Goal: Transaction & Acquisition: Purchase product/service

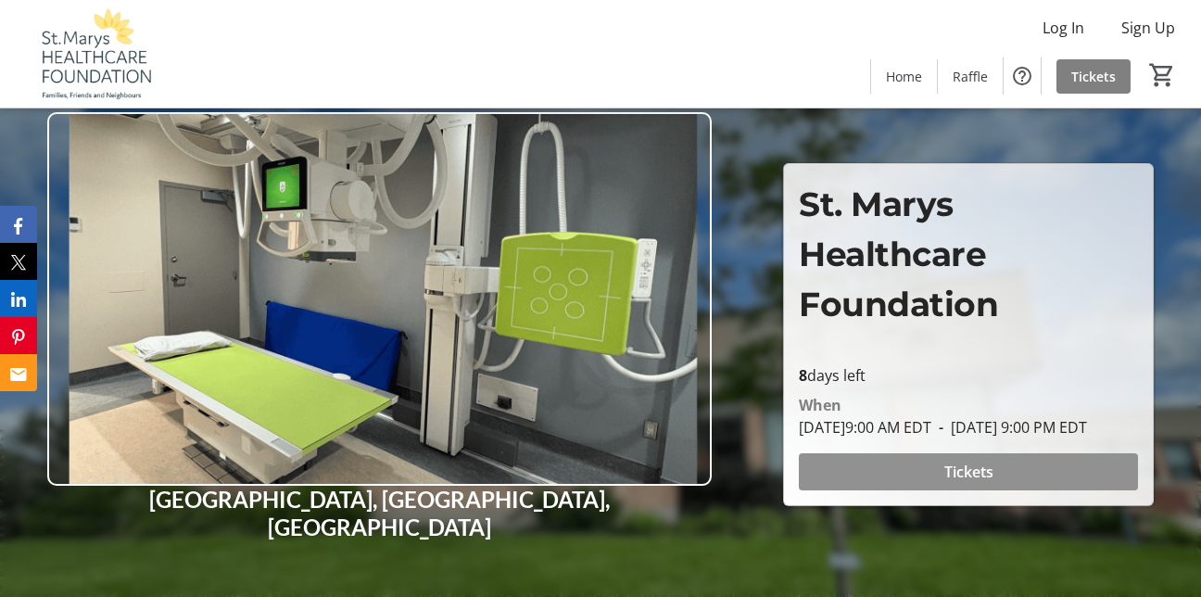
click at [964, 483] on span "Tickets" at bounding box center [969, 472] width 49 height 22
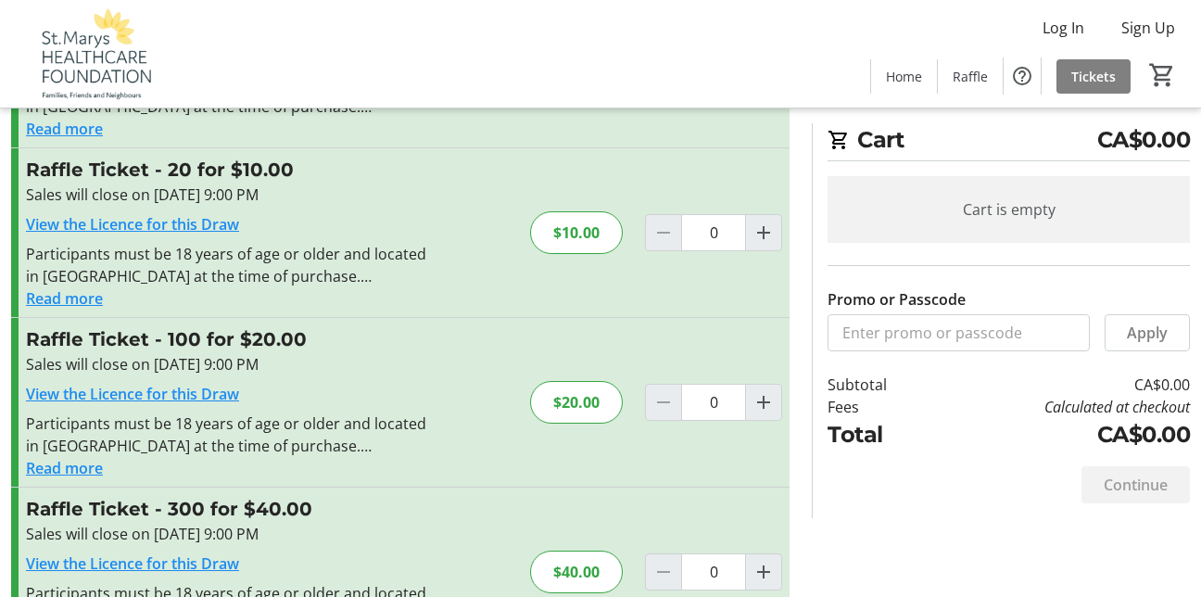
scroll to position [169, 0]
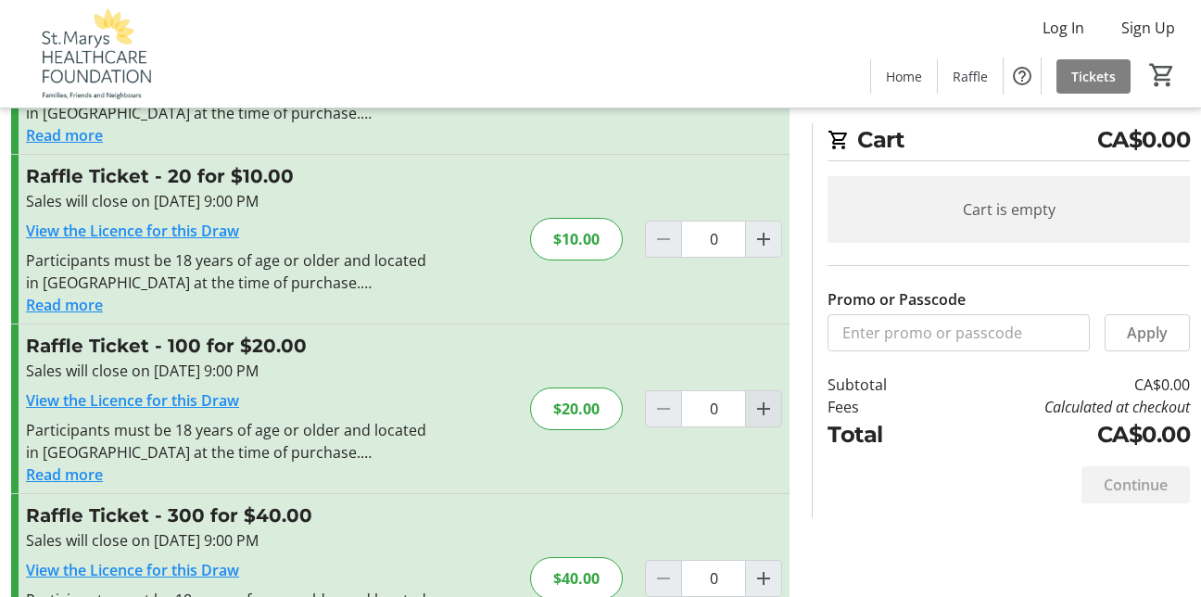
click at [765, 410] on mat-icon "Increment by one" at bounding box center [764, 409] width 22 height 22
type input "1"
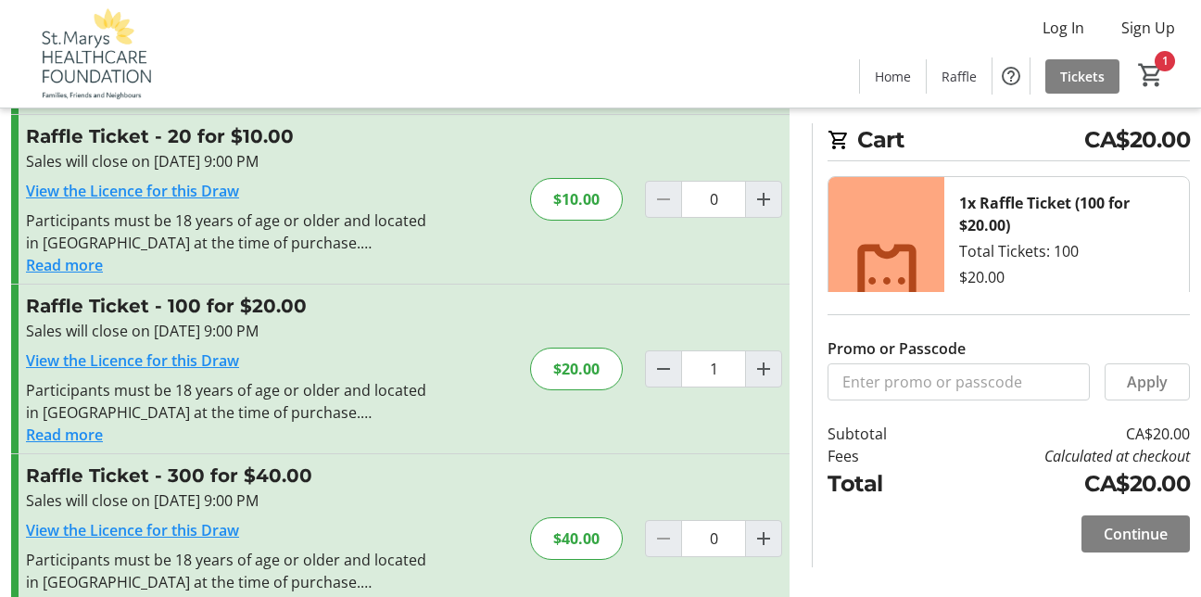
scroll to position [210, 0]
click at [1142, 532] on span "Continue" at bounding box center [1136, 534] width 64 height 22
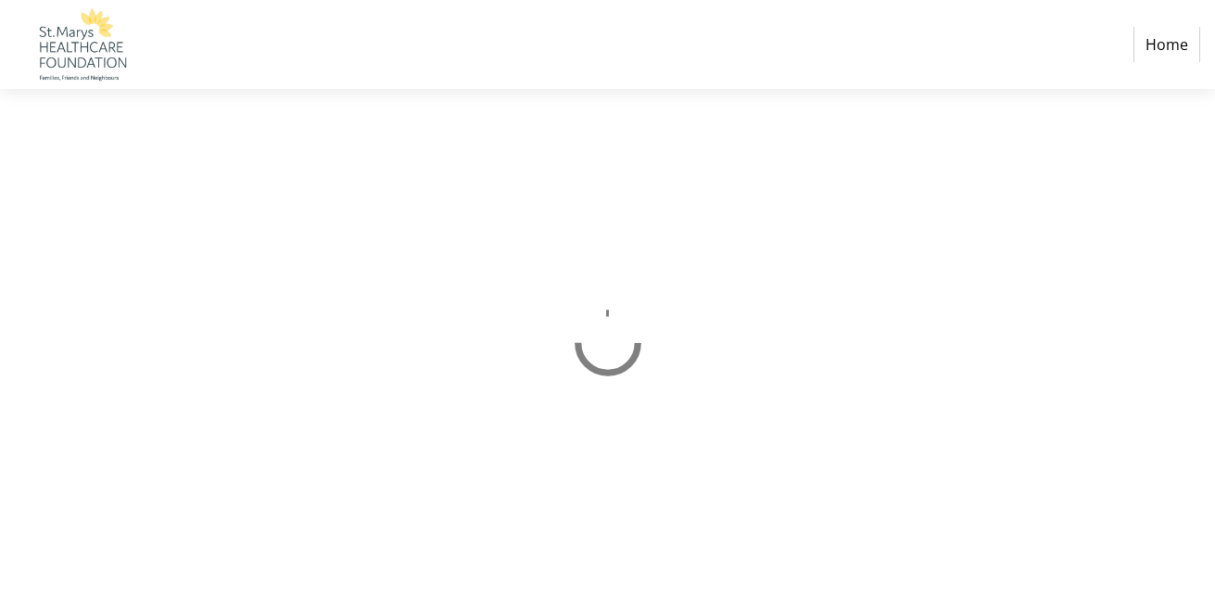
select select "CA"
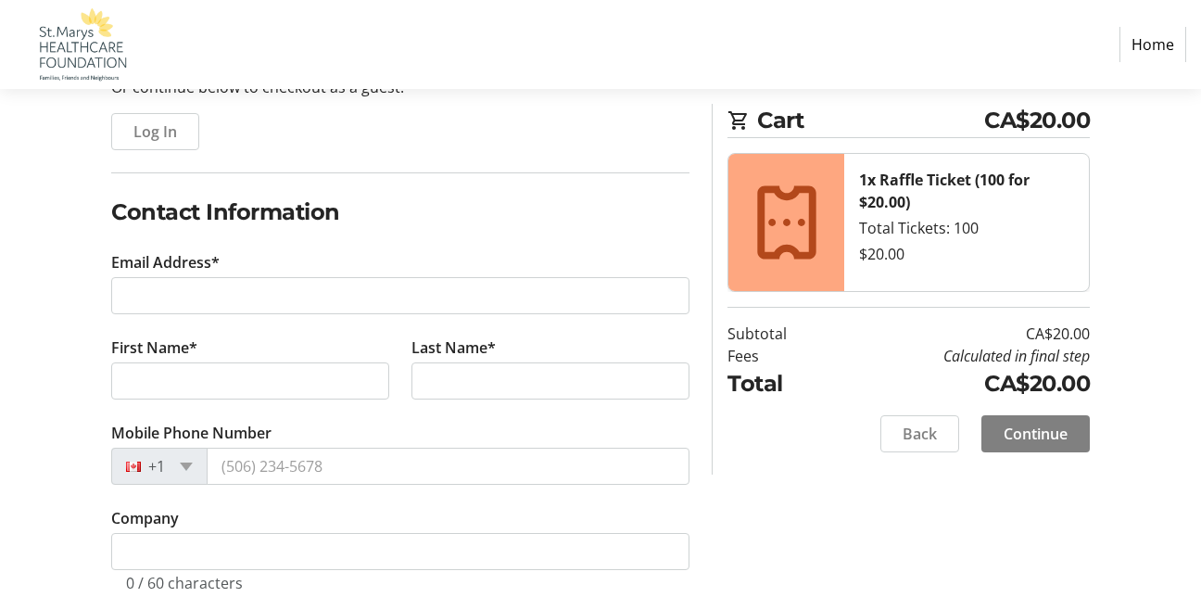
scroll to position [234, 0]
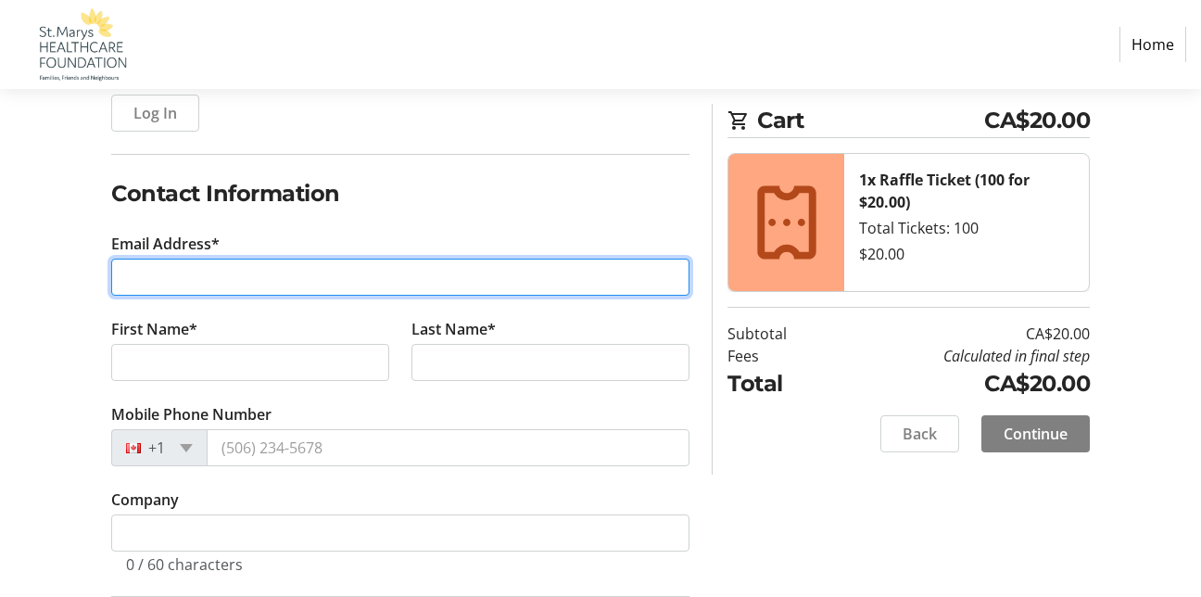
click at [152, 281] on input "Email Address*" at bounding box center [400, 277] width 578 height 37
type input "[EMAIL_ADDRESS][DOMAIN_NAME]"
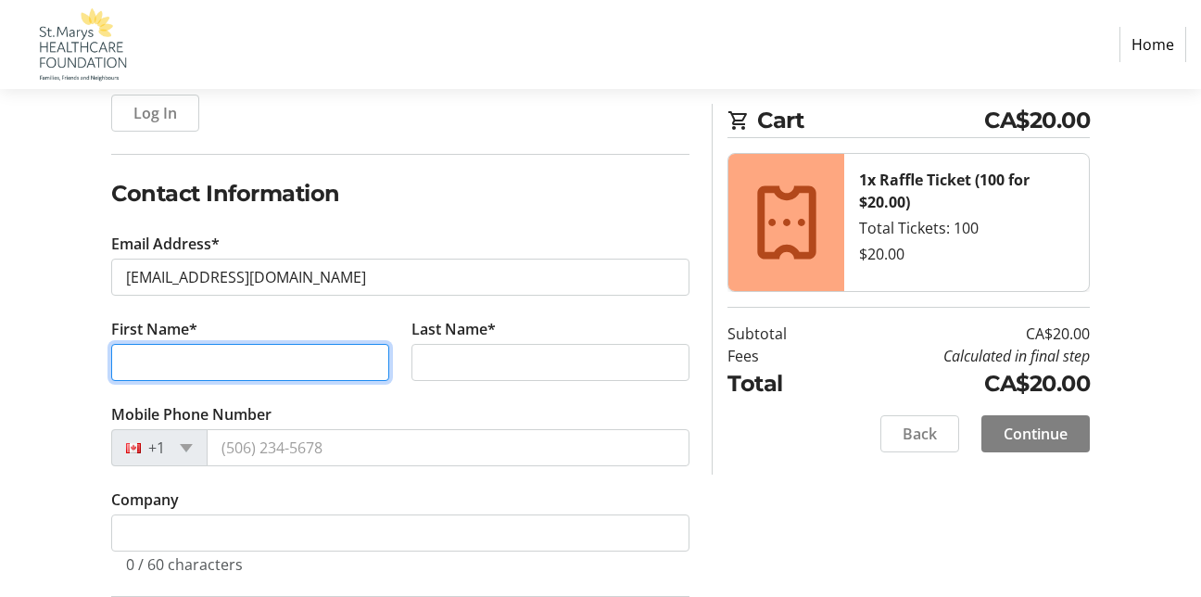
type input "[PERSON_NAME]"
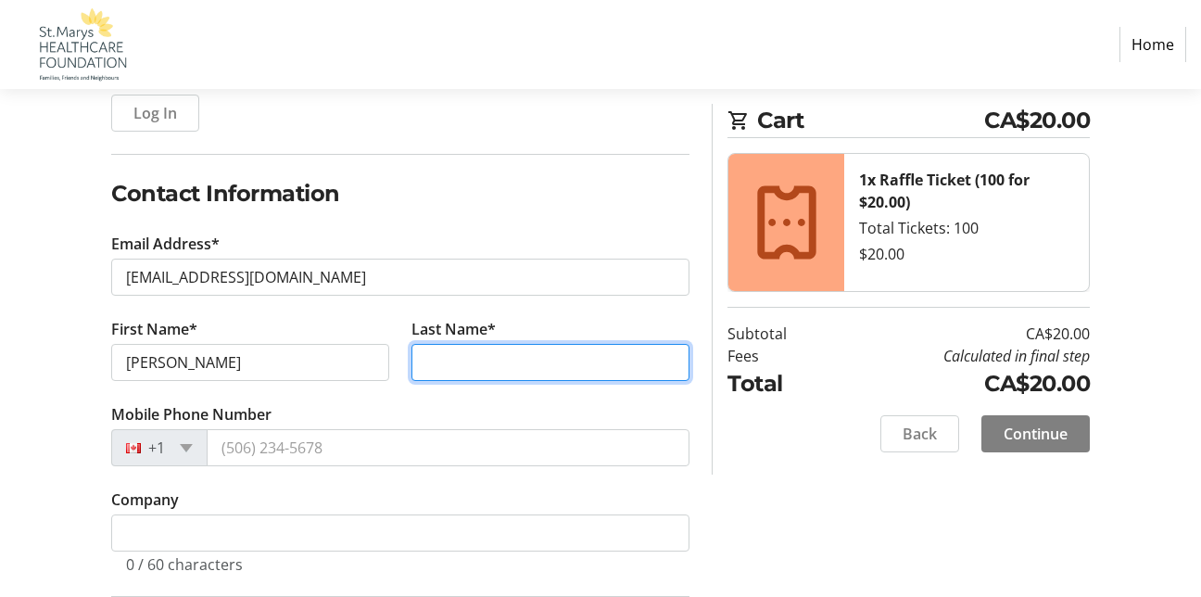
type input "Whaling"
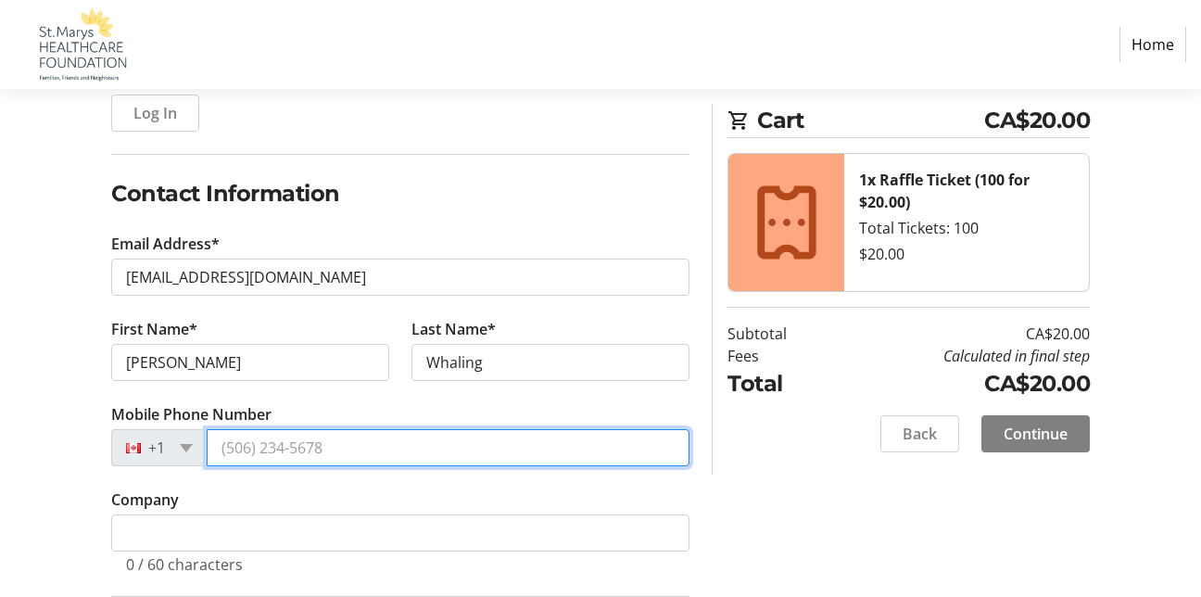
type input "[PHONE_NUMBER]"
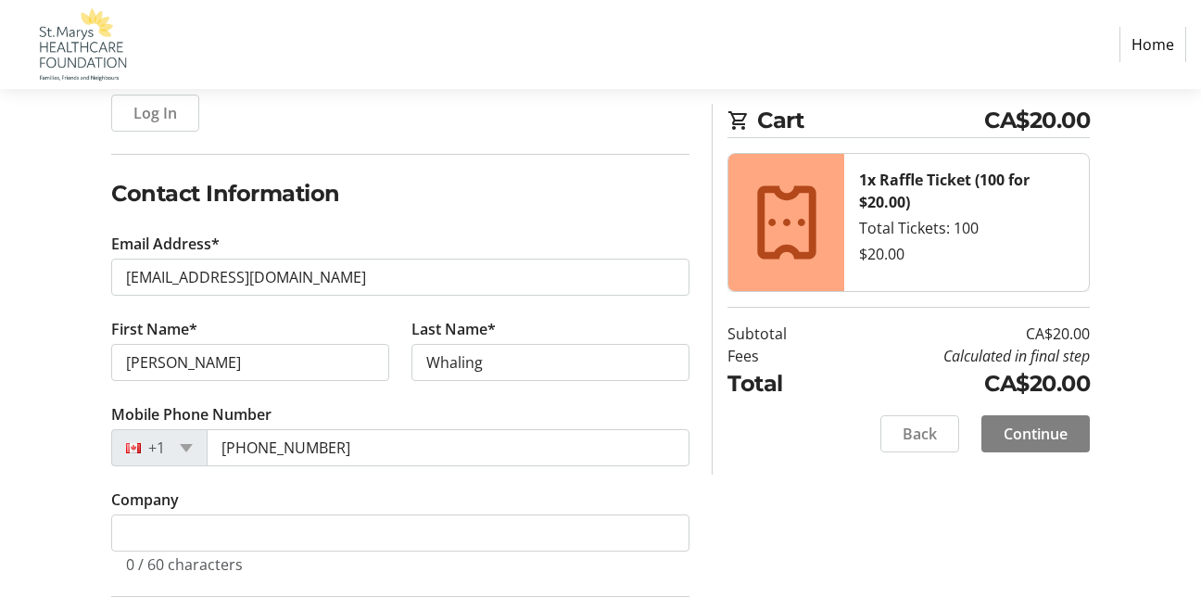
type input "[STREET_ADDRESS][PERSON_NAME]"
type input "[GEOGRAPHIC_DATA]"
select select "ON"
type input "n0m2t0"
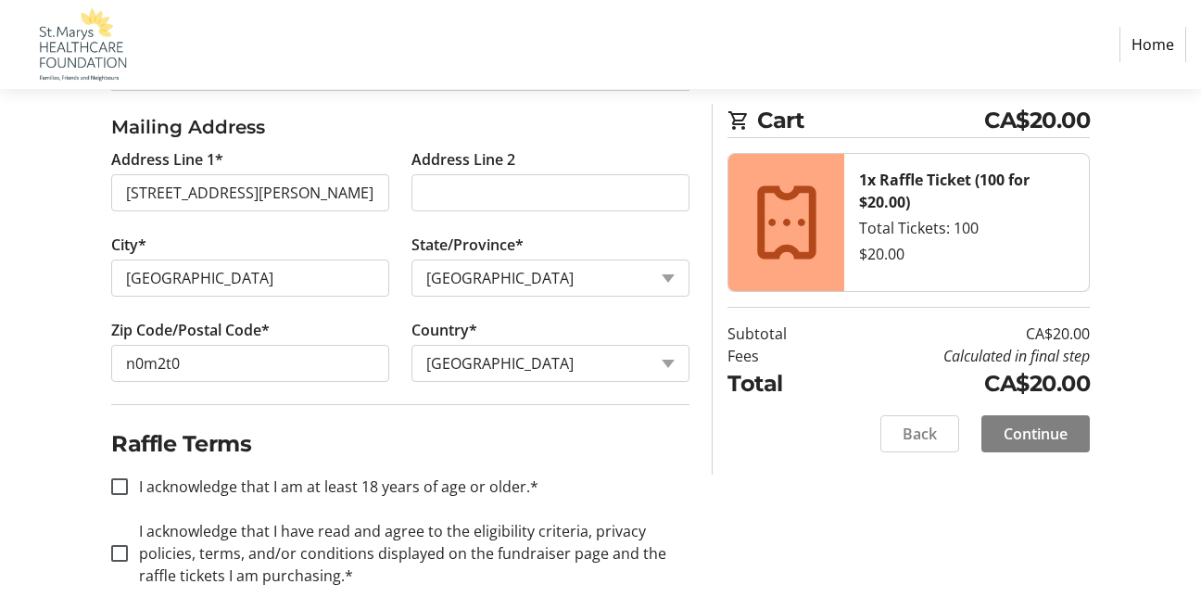
scroll to position [774, 0]
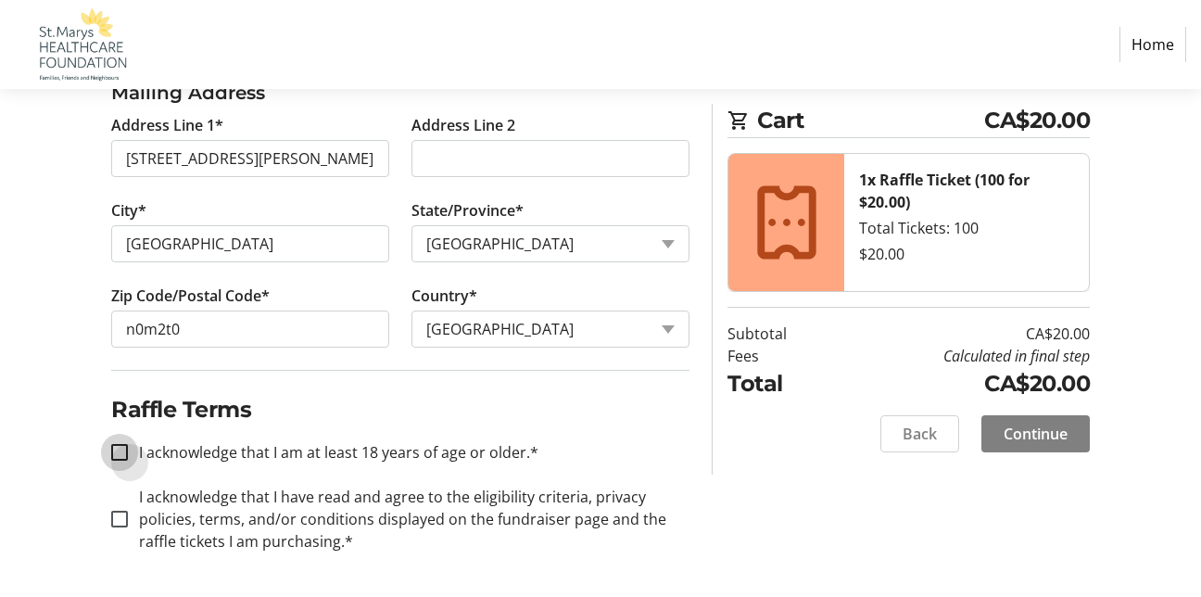
click at [120, 445] on input "I acknowledge that I am at least 18 years of age or older.*" at bounding box center [119, 452] width 17 height 17
checkbox input "true"
click at [117, 520] on input "I acknowledge that I have read and agree to the eligibility criteria, privacy p…" at bounding box center [119, 519] width 17 height 17
checkbox input "true"
click at [1029, 434] on span "Continue" at bounding box center [1036, 434] width 64 height 22
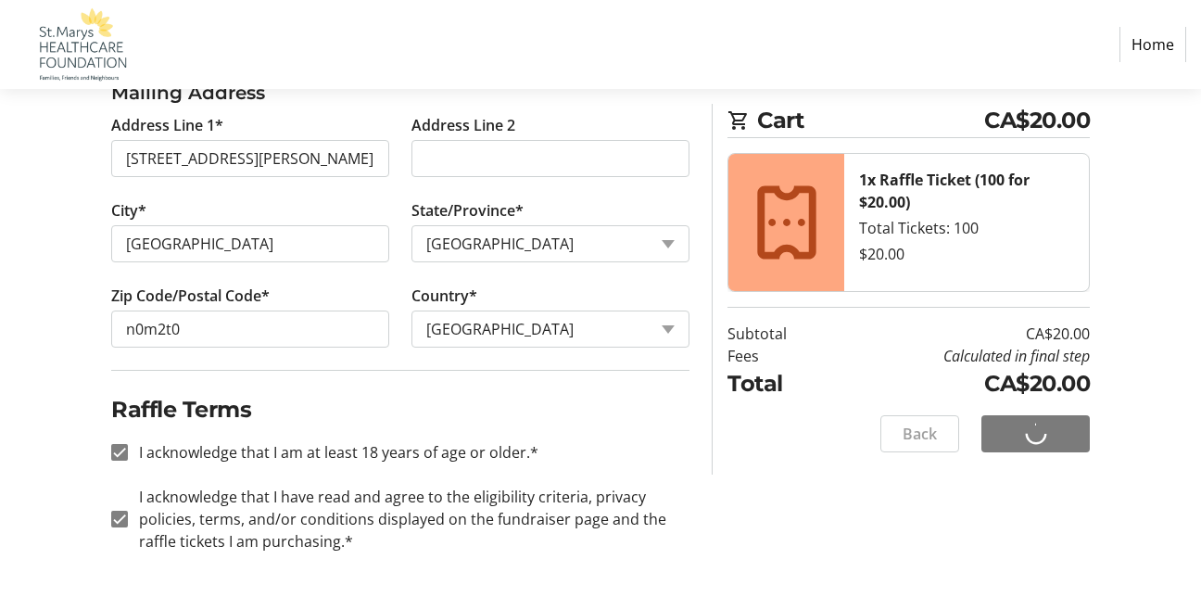
scroll to position [9, 0]
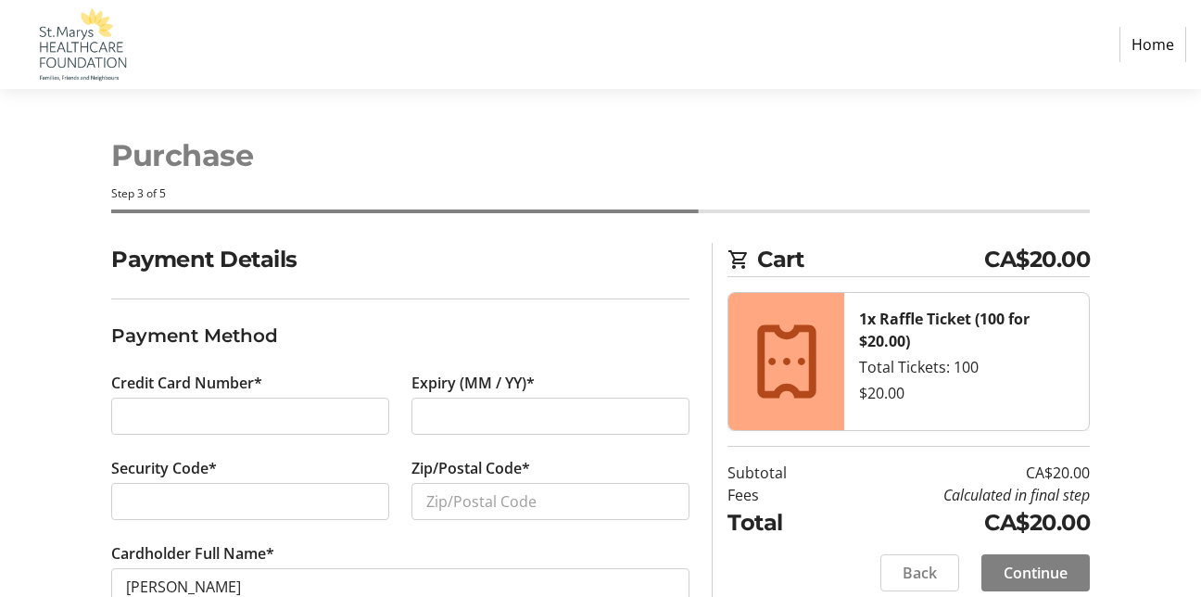
scroll to position [53, 0]
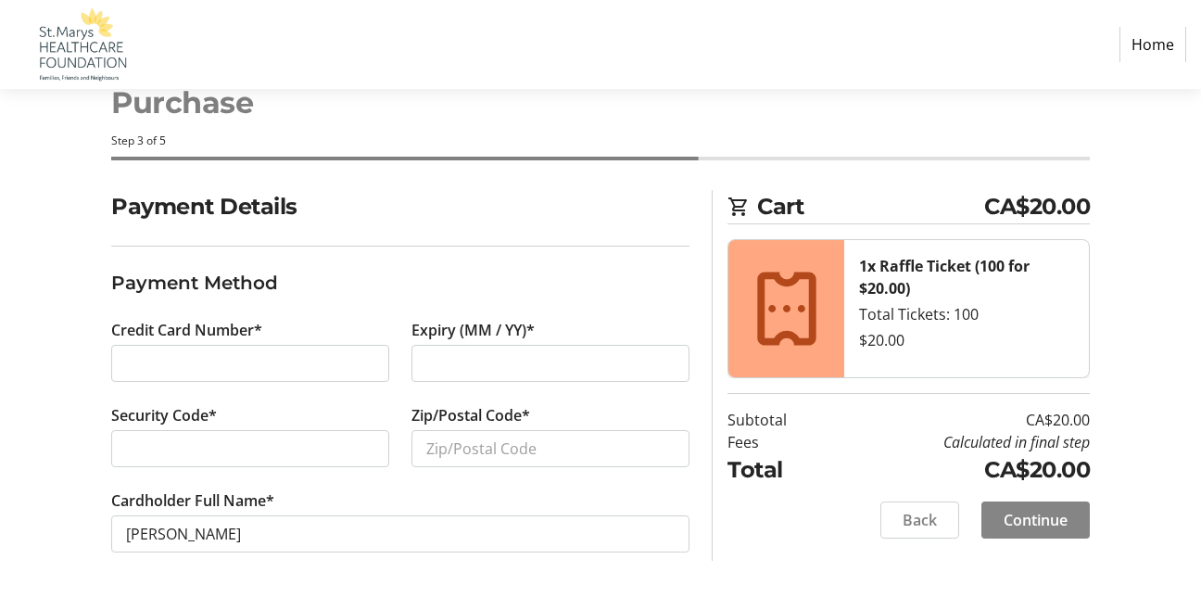
click at [1041, 520] on span "Continue" at bounding box center [1036, 520] width 64 height 22
type input "n0m 2t0"
click at [1043, 526] on span "Continue" at bounding box center [1036, 520] width 64 height 22
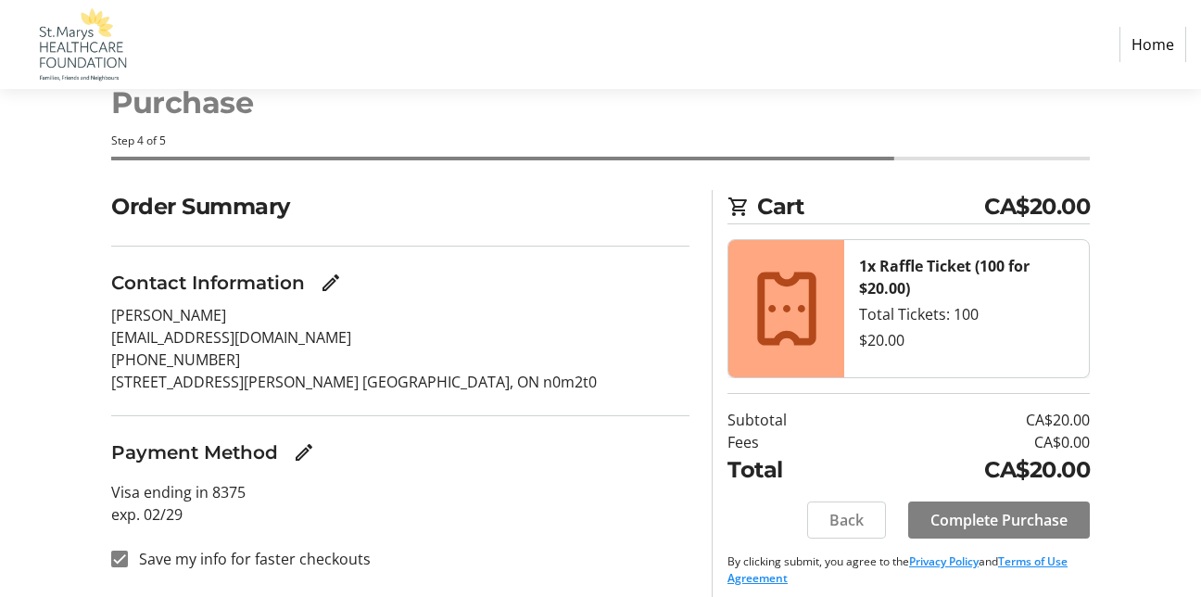
scroll to position [65, 0]
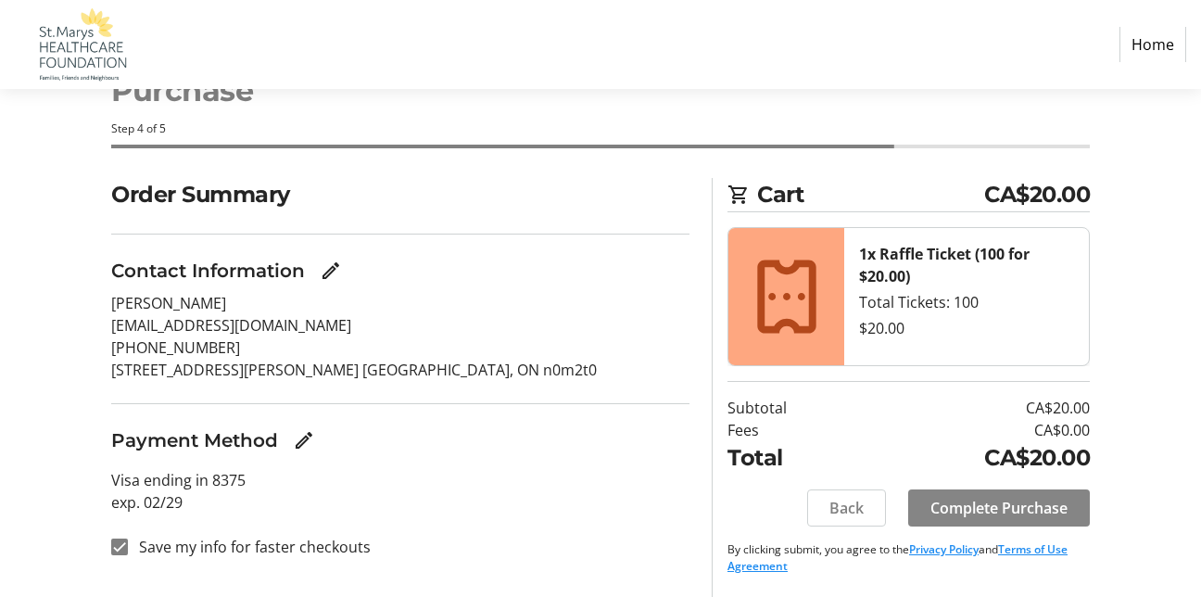
click at [1061, 506] on span "Complete Purchase" at bounding box center [999, 508] width 137 height 22
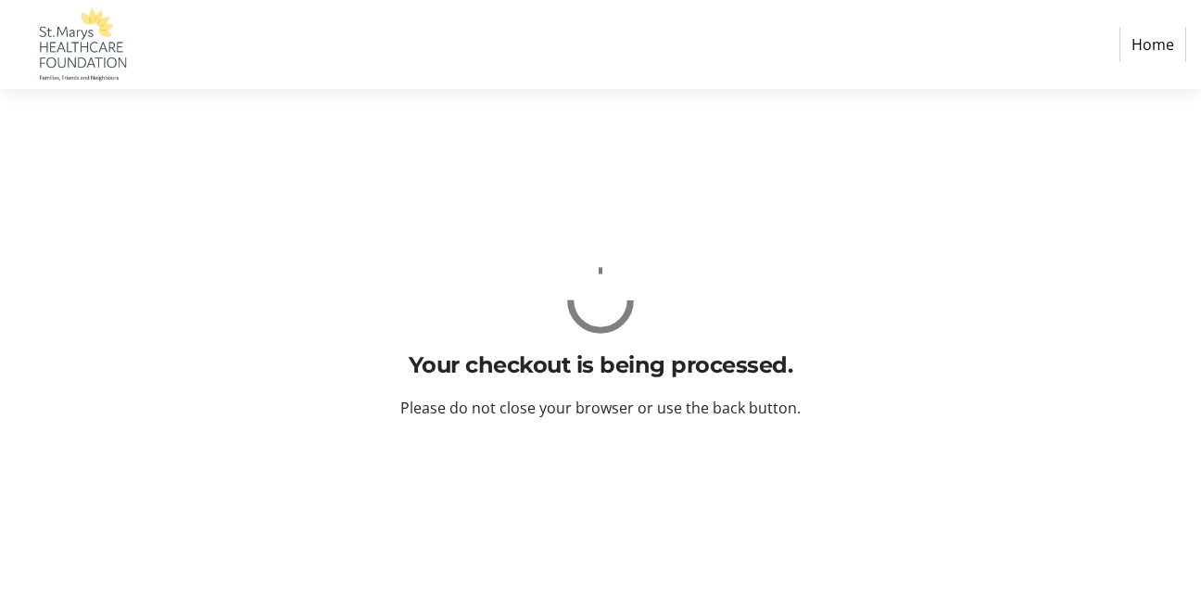
scroll to position [0, 0]
